Goal: Find specific page/section

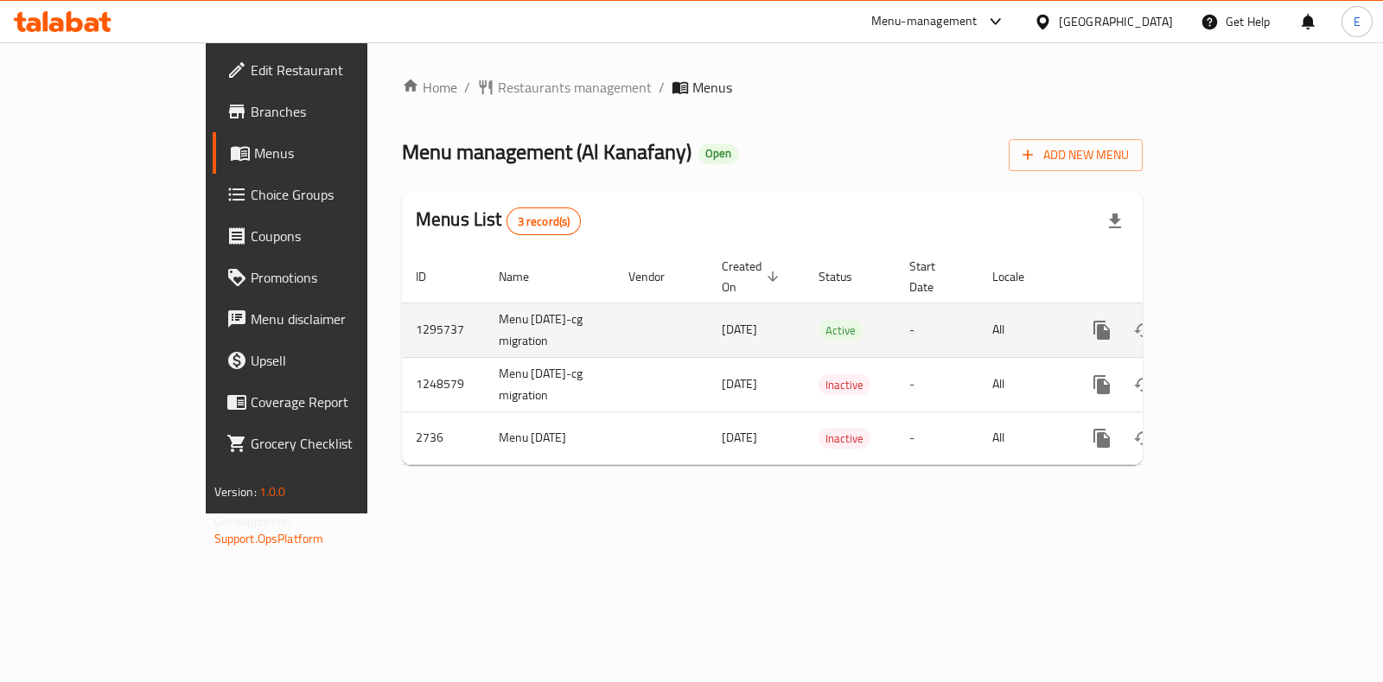
click at [1237, 320] on icon "enhanced table" at bounding box center [1226, 330] width 21 height 21
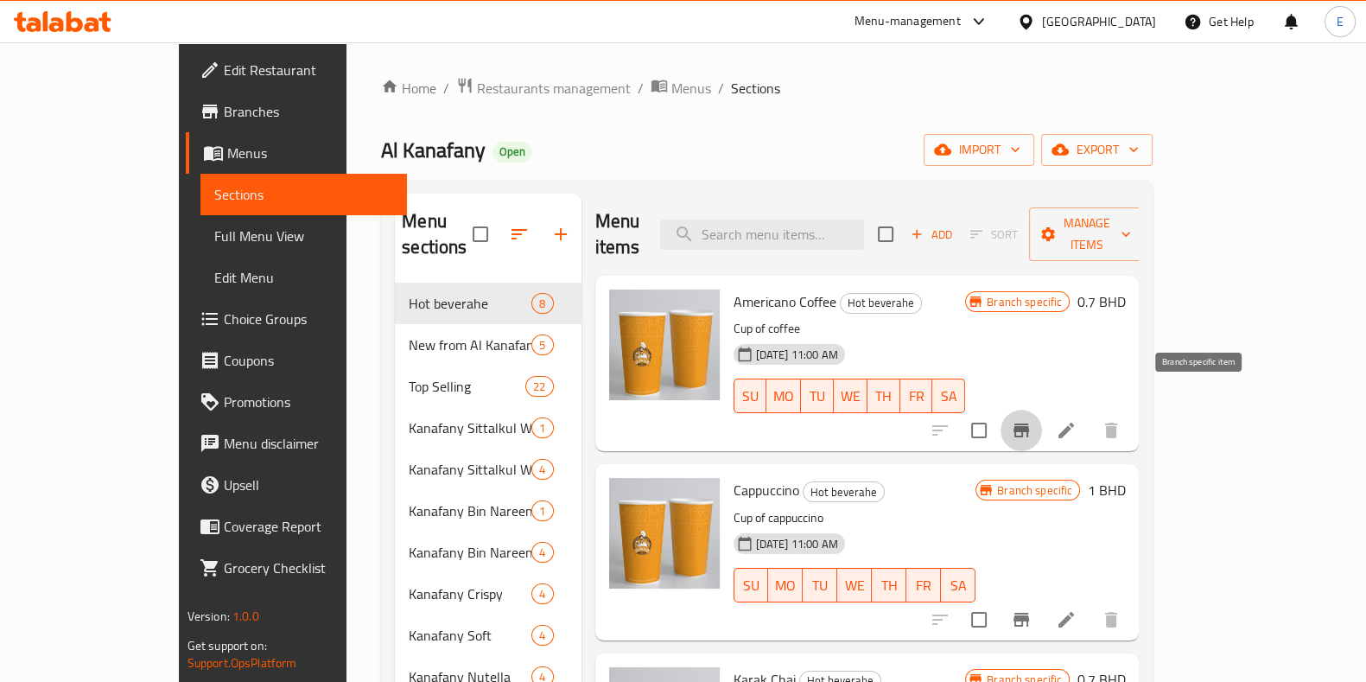
drag, startPoint x: 1184, startPoint y: 402, endPoint x: 1189, endPoint y: 410, distance: 10.1
click at [1042, 410] on button "Branch-specific-item" at bounding box center [1021, 430] width 41 height 41
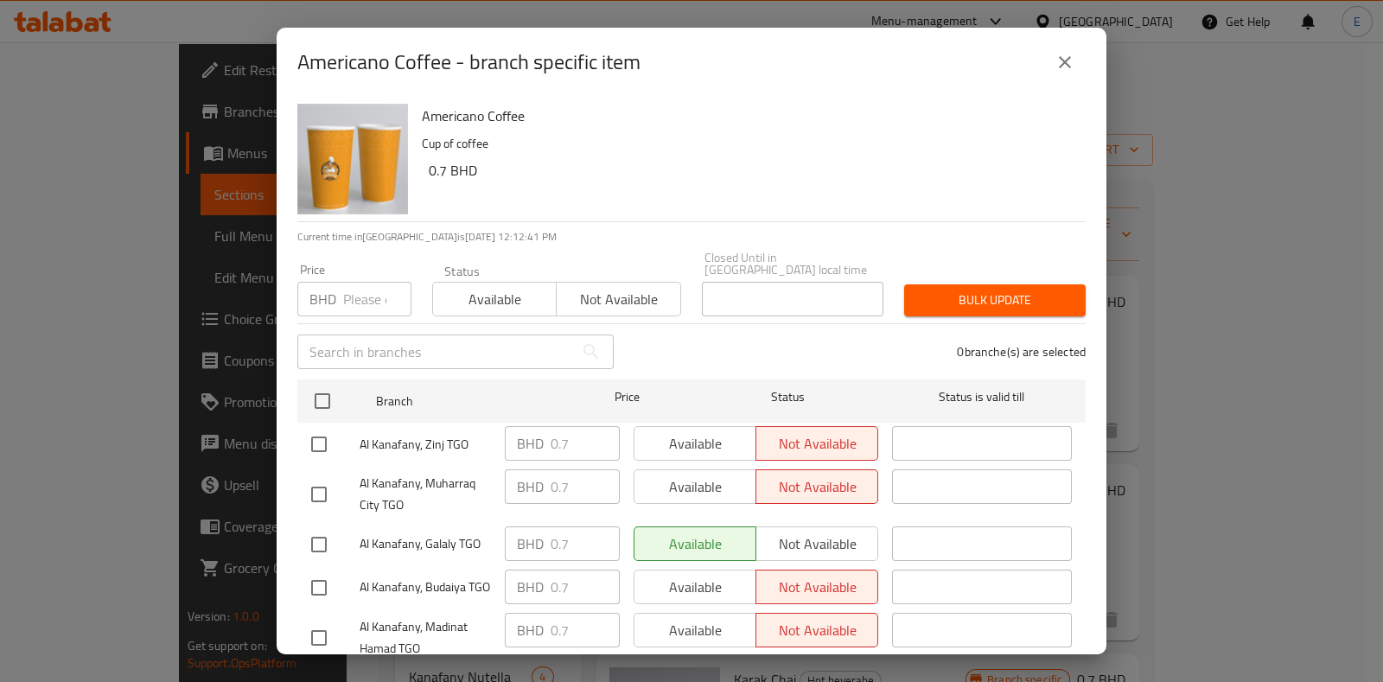
click at [1062, 58] on icon "close" at bounding box center [1064, 62] width 21 height 21
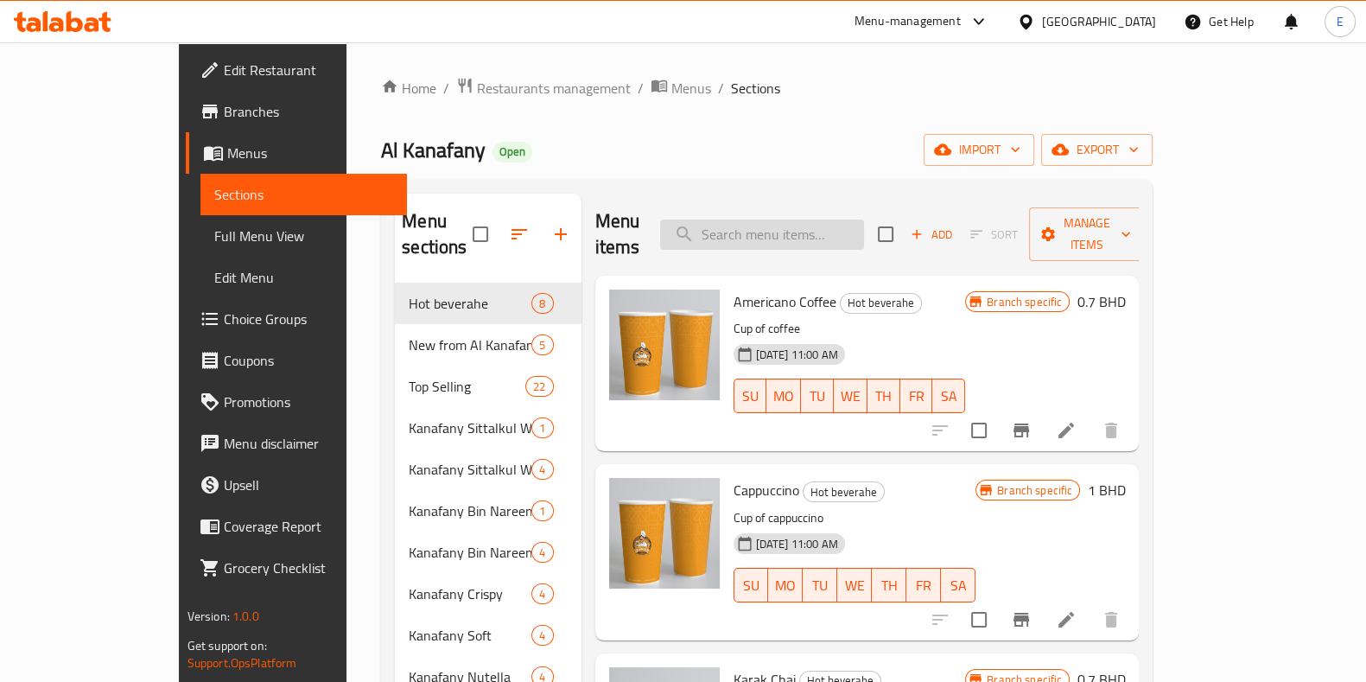
click at [817, 224] on input "search" at bounding box center [762, 234] width 204 height 30
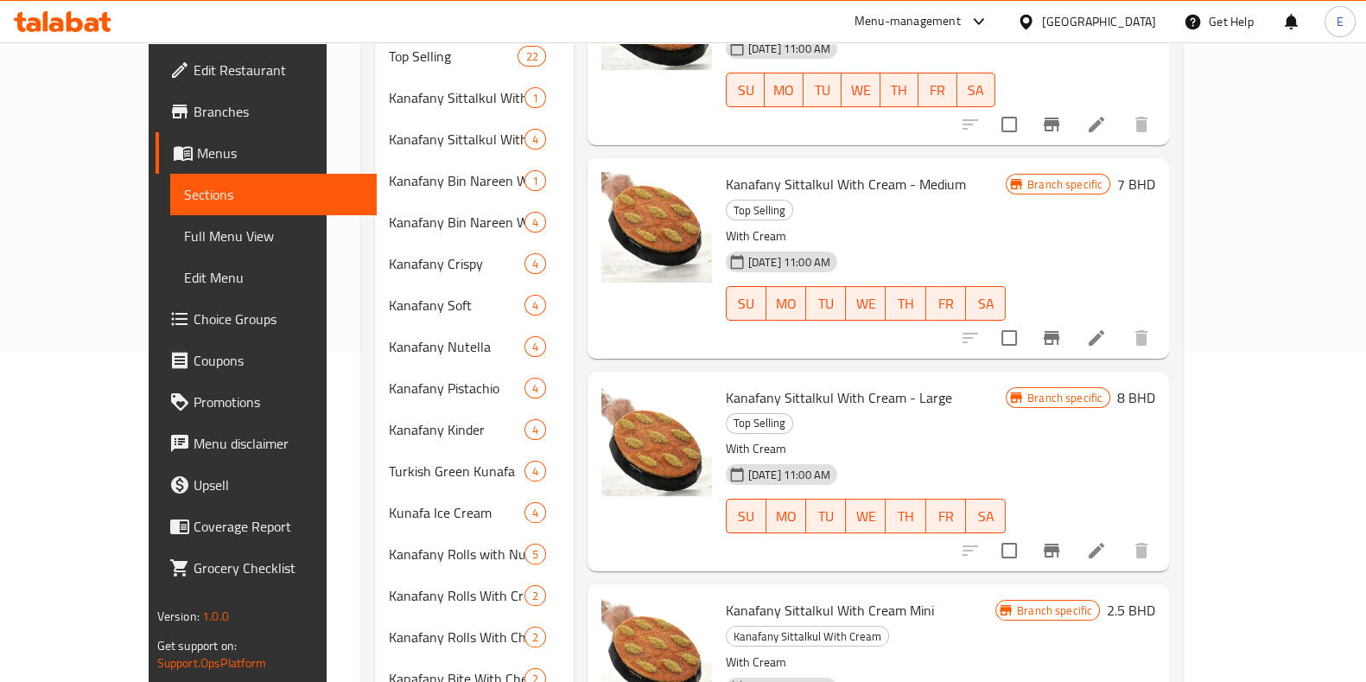
scroll to position [540, 0]
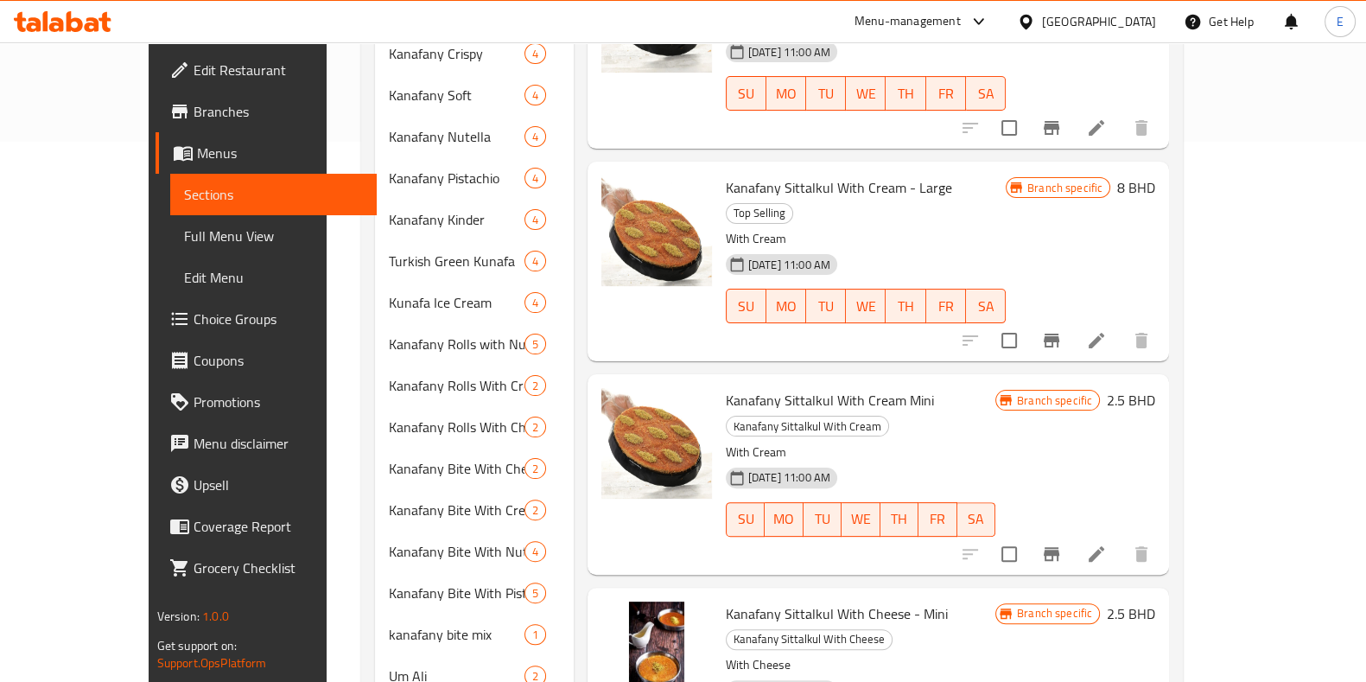
type input "sitt"
drag, startPoint x: 690, startPoint y: 297, endPoint x: 894, endPoint y: 295, distance: 203.1
click at [894, 388] on h6 "Kanafany Sittalkul With Cream Mini Kanafany Sittalkul With Cream" at bounding box center [861, 412] width 270 height 48
copy span "Kanafany Sittalkul With Cream Mini"
